Goal: Information Seeking & Learning: Learn about a topic

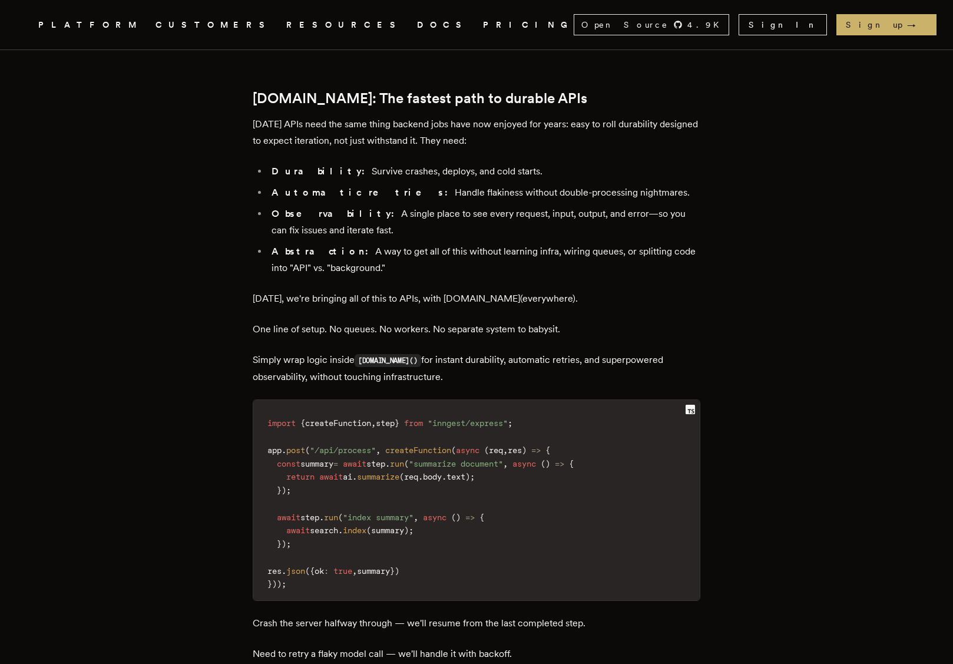
scroll to position [1266, 0]
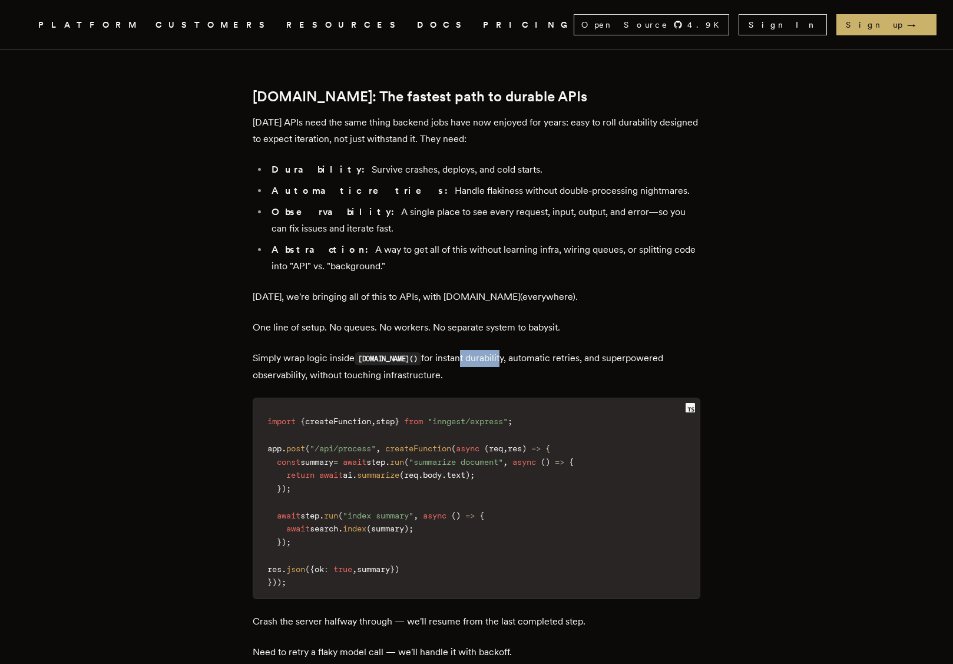
drag, startPoint x: 447, startPoint y: 270, endPoint x: 487, endPoint y: 270, distance: 40.7
click at [487, 350] on p "Simply wrap logic inside step.run() for instant durability, automatic retries, …" at bounding box center [477, 367] width 448 height 34
drag, startPoint x: 523, startPoint y: 275, endPoint x: 554, endPoint y: 275, distance: 31.2
click at [554, 350] on p "Simply wrap logic inside step.run() for instant durability, automatic retries, …" at bounding box center [477, 367] width 448 height 34
drag, startPoint x: 322, startPoint y: 287, endPoint x: 435, endPoint y: 288, distance: 113.7
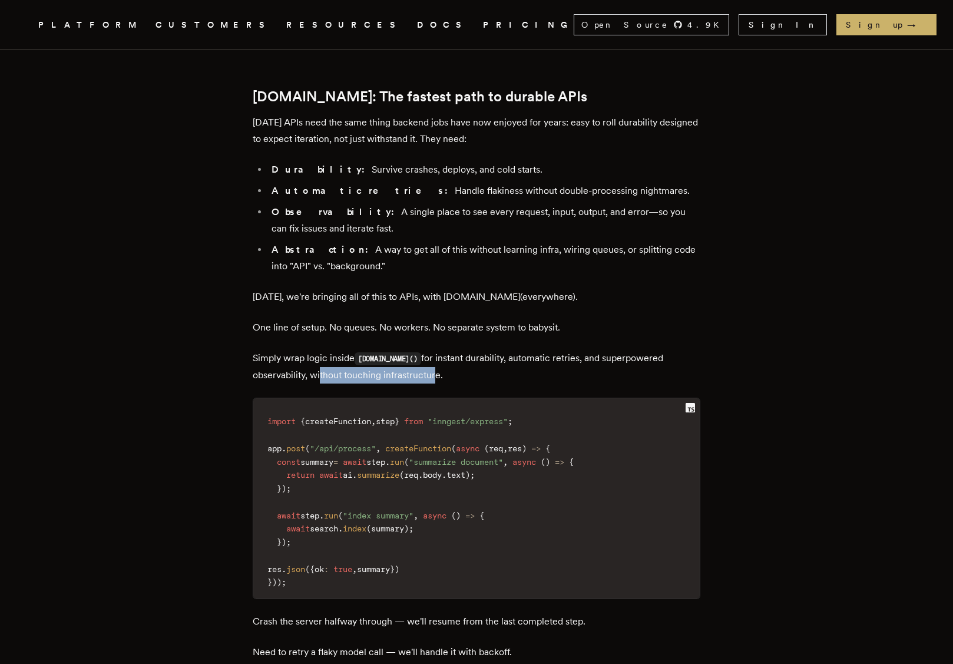
click at [435, 350] on p "Simply wrap logic inside step.run() for instant durability, automatic retries, …" at bounding box center [477, 367] width 448 height 34
drag, startPoint x: 271, startPoint y: 531, endPoint x: 390, endPoint y: 530, distance: 119.0
click at [390, 613] on p "Crash the server halfway through — we'll resume from the last completed step." at bounding box center [477, 621] width 448 height 16
drag, startPoint x: 422, startPoint y: 532, endPoint x: 511, endPoint y: 537, distance: 89.1
click at [511, 613] on p "Crash the server halfway through — we'll resume from the last completed step." at bounding box center [477, 621] width 448 height 16
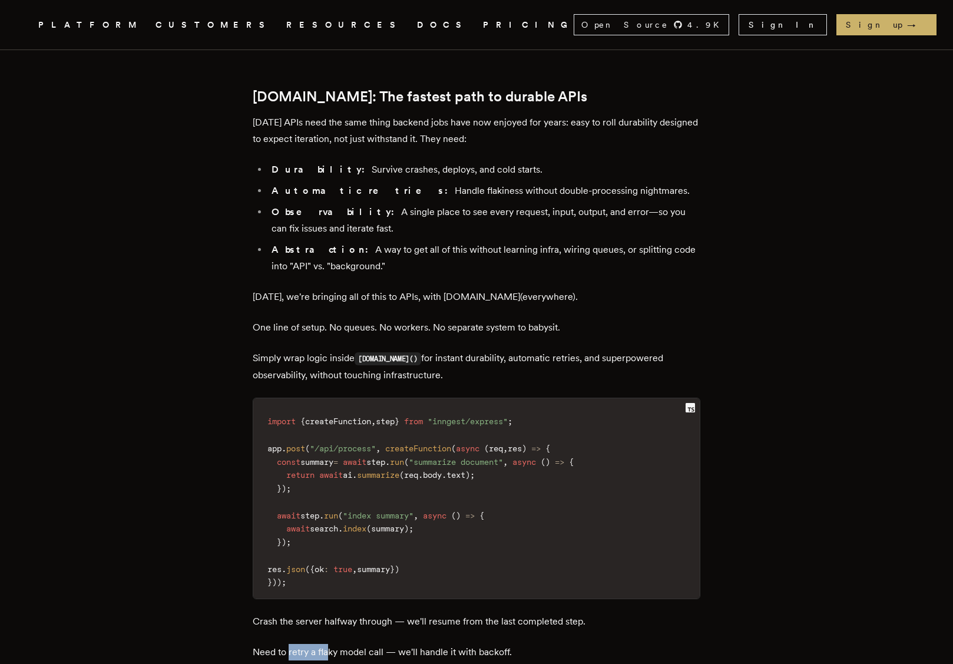
drag, startPoint x: 294, startPoint y: 561, endPoint x: 333, endPoint y: 560, distance: 39.5
click at [334, 644] on p "Need to retry a flaky model call — we'll handle it with backoff." at bounding box center [477, 652] width 448 height 16
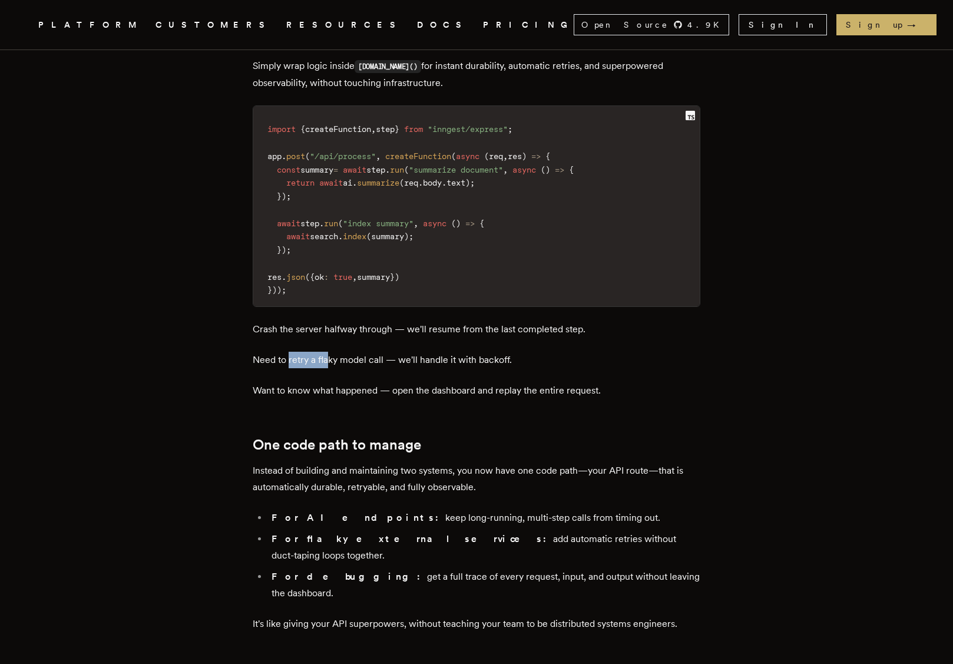
scroll to position [1571, 0]
